Goal: Book appointment/travel/reservation

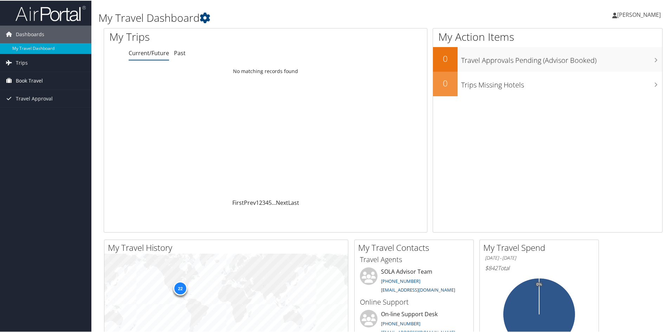
click at [23, 79] on span "Book Travel" at bounding box center [29, 80] width 27 height 18
click at [28, 105] on link "Book/Manage Online Trips" at bounding box center [45, 104] width 91 height 11
